Goal: Check status: Check status

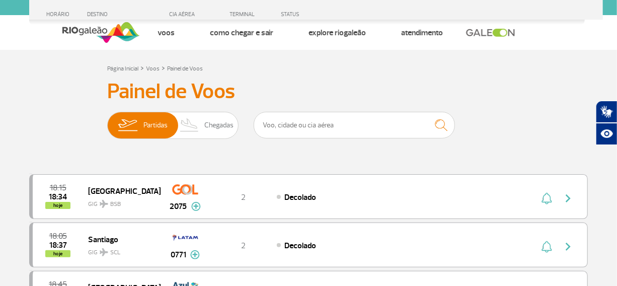
scroll to position [1065, 0]
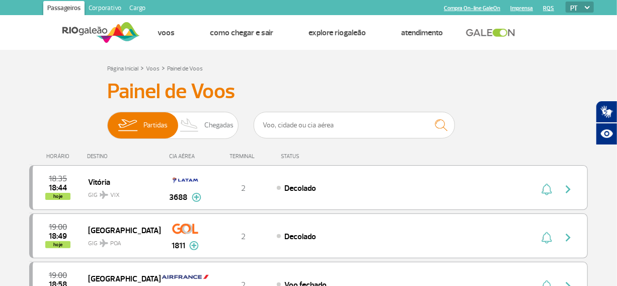
scroll to position [1065, 0]
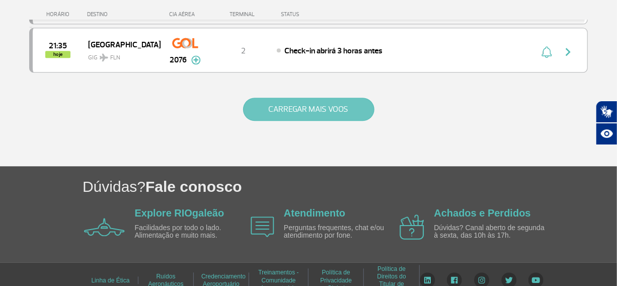
click at [304, 101] on button "CARREGAR MAIS VOOS" at bounding box center [308, 109] width 131 height 23
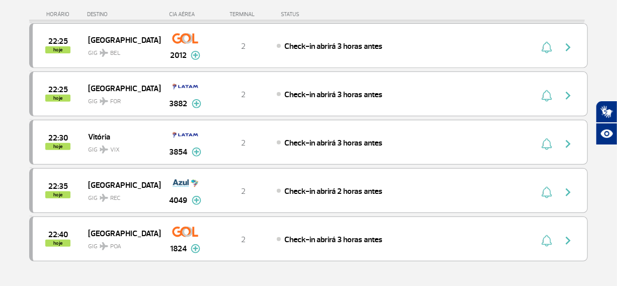
scroll to position [1889, 0]
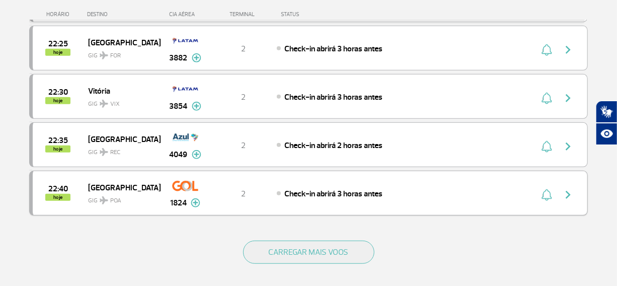
drag, startPoint x: 313, startPoint y: 241, endPoint x: 420, endPoint y: 182, distance: 121.5
click at [313, 241] on button "CARREGAR MAIS VOOS" at bounding box center [308, 252] width 131 height 23
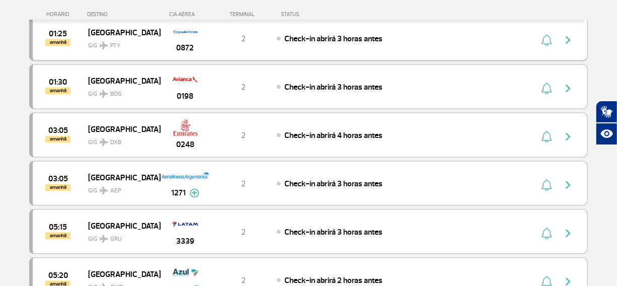
scroll to position [2530, 0]
